Goal: Information Seeking & Learning: Find specific page/section

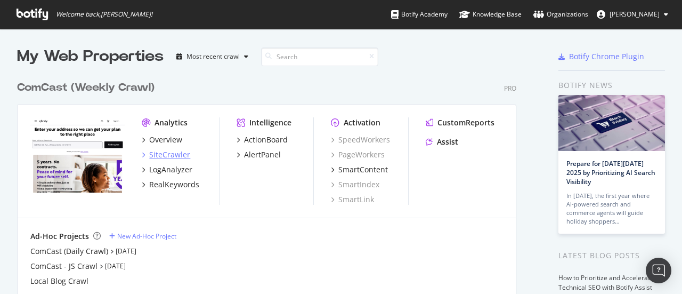
click at [172, 154] on div "SiteCrawler" at bounding box center [169, 154] width 41 height 11
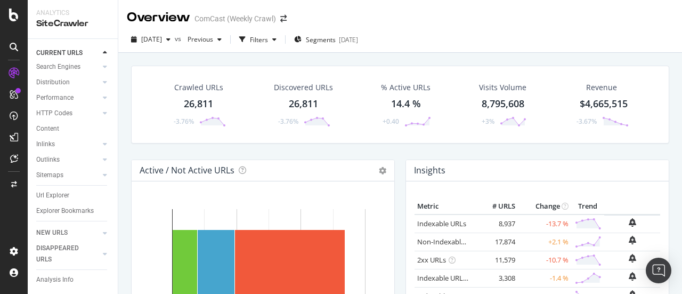
scroll to position [75, 0]
click at [61, 190] on div "Url Explorer" at bounding box center [52, 195] width 33 height 11
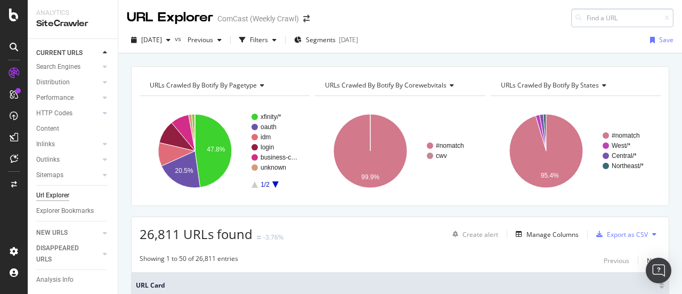
click at [595, 19] on input at bounding box center [622, 18] width 102 height 19
click at [604, 15] on input "[URL][DOMAIN_NAME]" at bounding box center [622, 18] width 102 height 19
drag, startPoint x: 588, startPoint y: 19, endPoint x: 503, endPoint y: 18, distance: 84.7
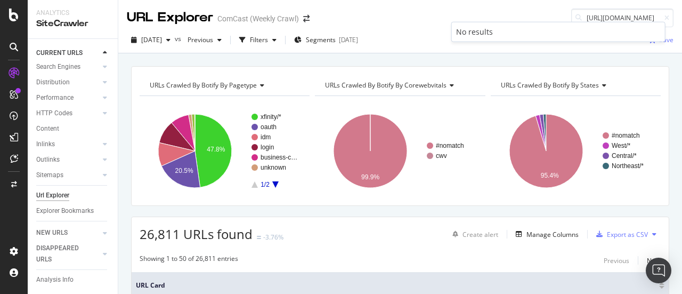
click at [503, 19] on div "URL Explorer ComCast (Weekly Crawl) [URL][DOMAIN_NAME]" at bounding box center [400, 13] width 564 height 27
click at [645, 15] on input "[DOMAIN_NAME][URL]" at bounding box center [622, 18] width 102 height 19
type input "[DOMAIN_NAME][URL]"
